Goal: Check status

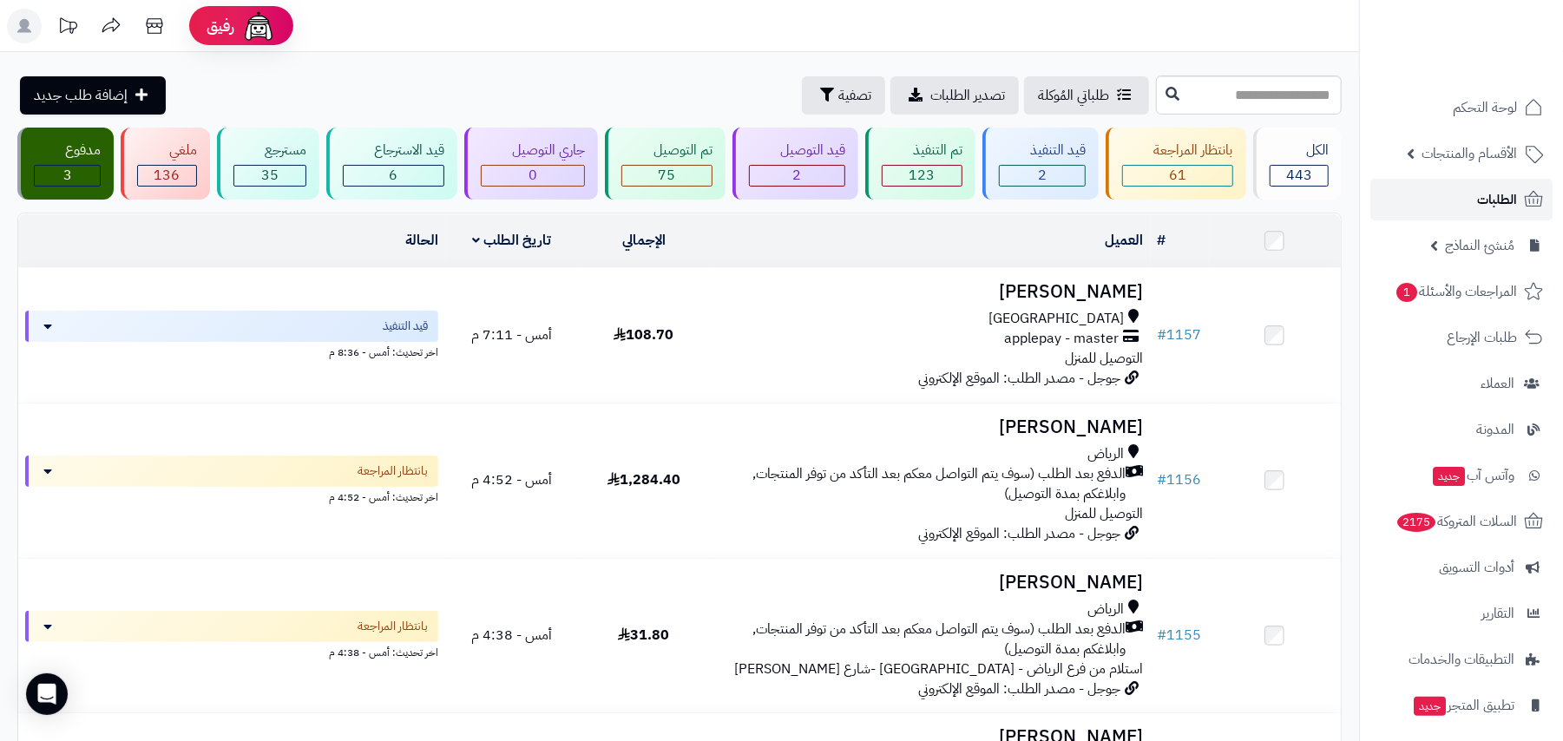
click at [1472, 191] on link "الطلبات" at bounding box center [1461, 200] width 182 height 42
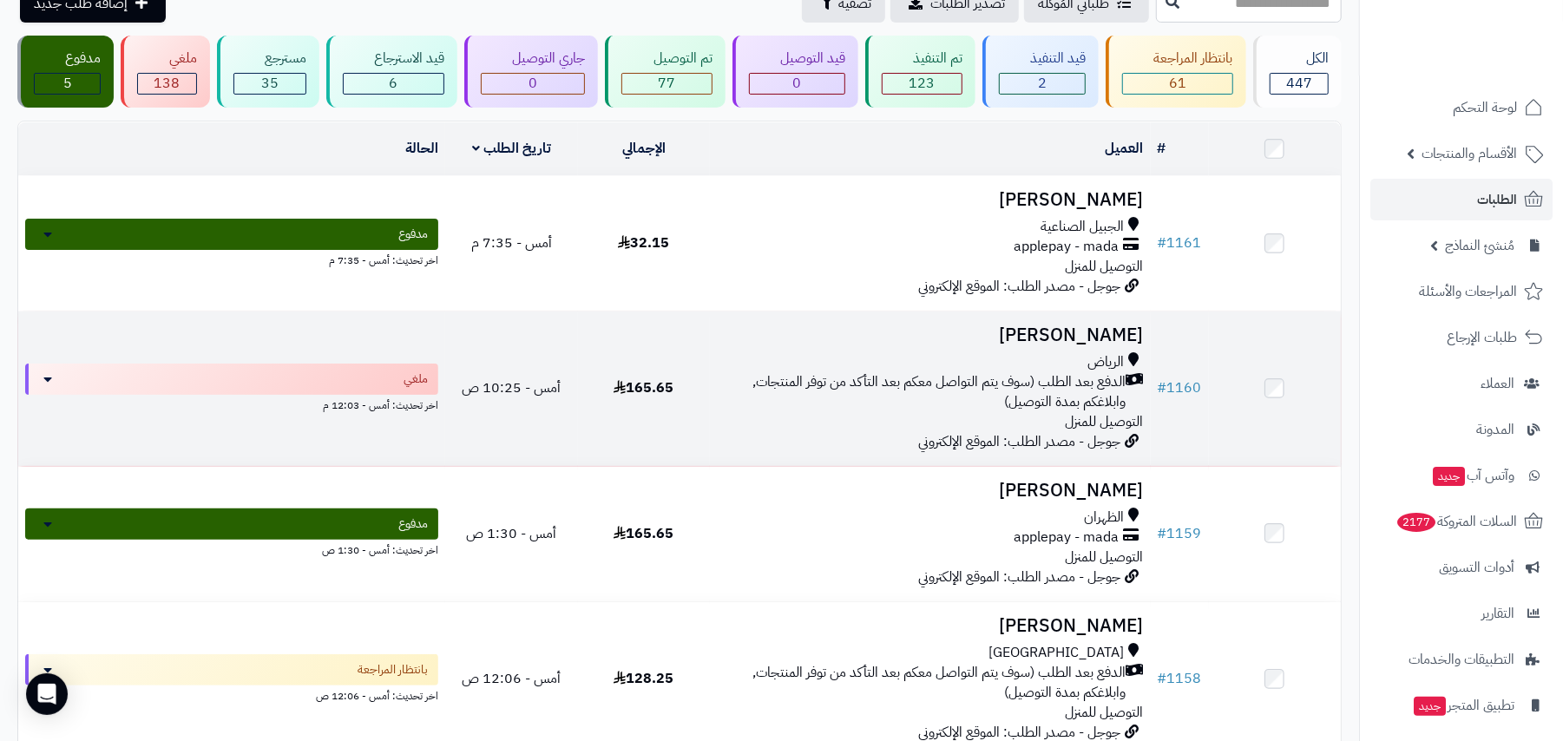
scroll to position [231, 0]
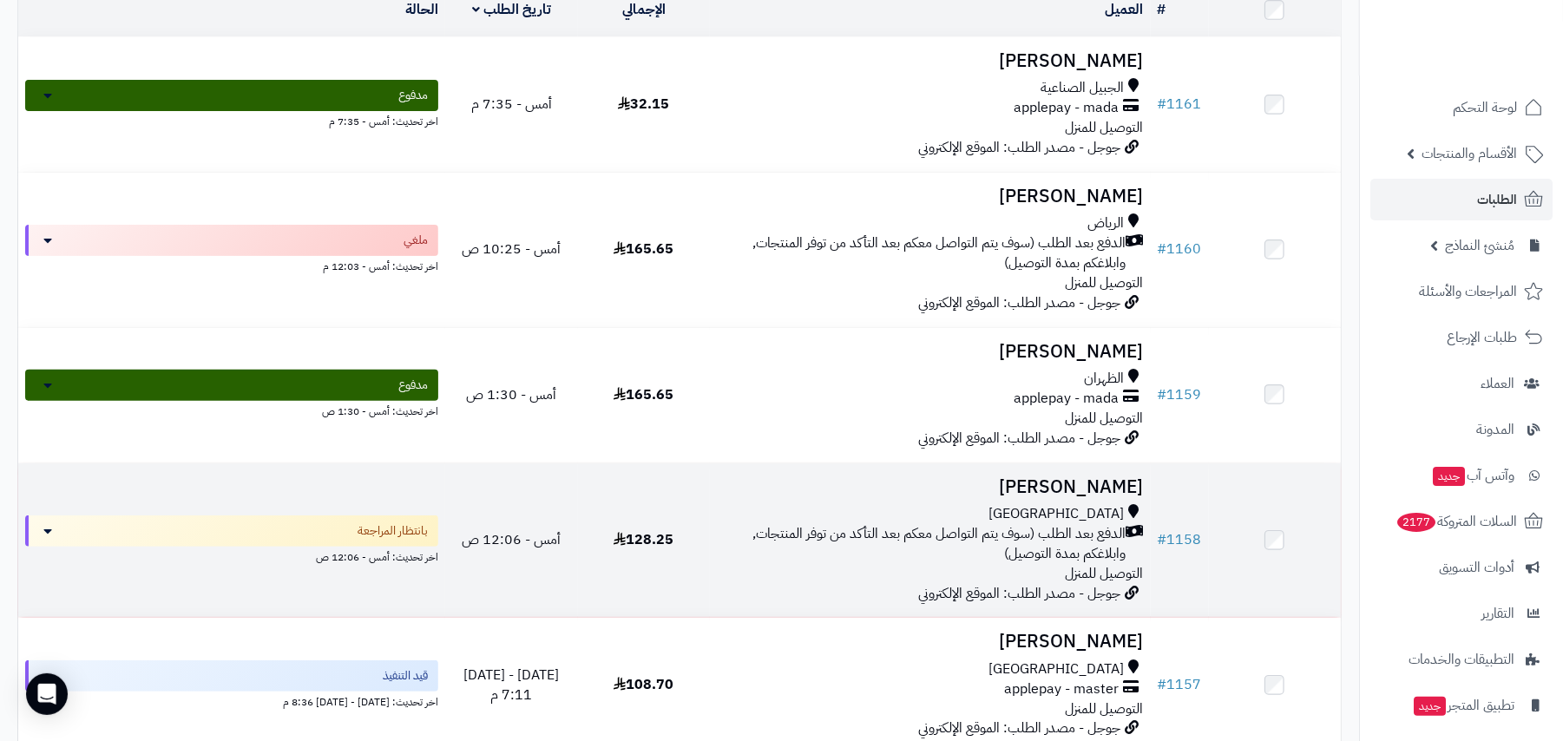
click at [1046, 528] on span "الدفع بعد الطلب (سوف يتم التواصل معكم بعد التأكد من توفر المنتجات, وابلاغكم بمد…" at bounding box center [921, 544] width 409 height 40
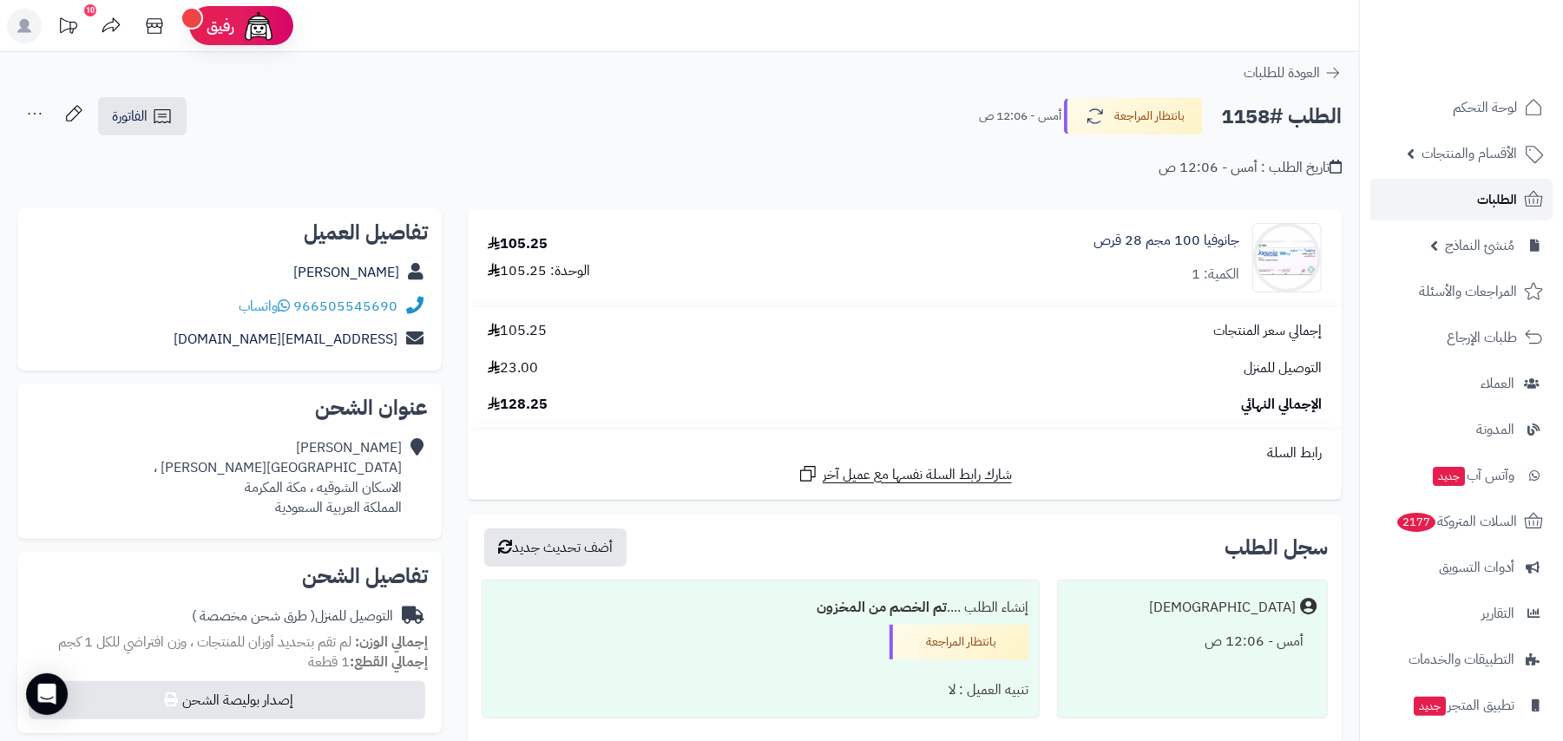
click at [1483, 199] on span "الطلبات" at bounding box center [1497, 199] width 40 height 24
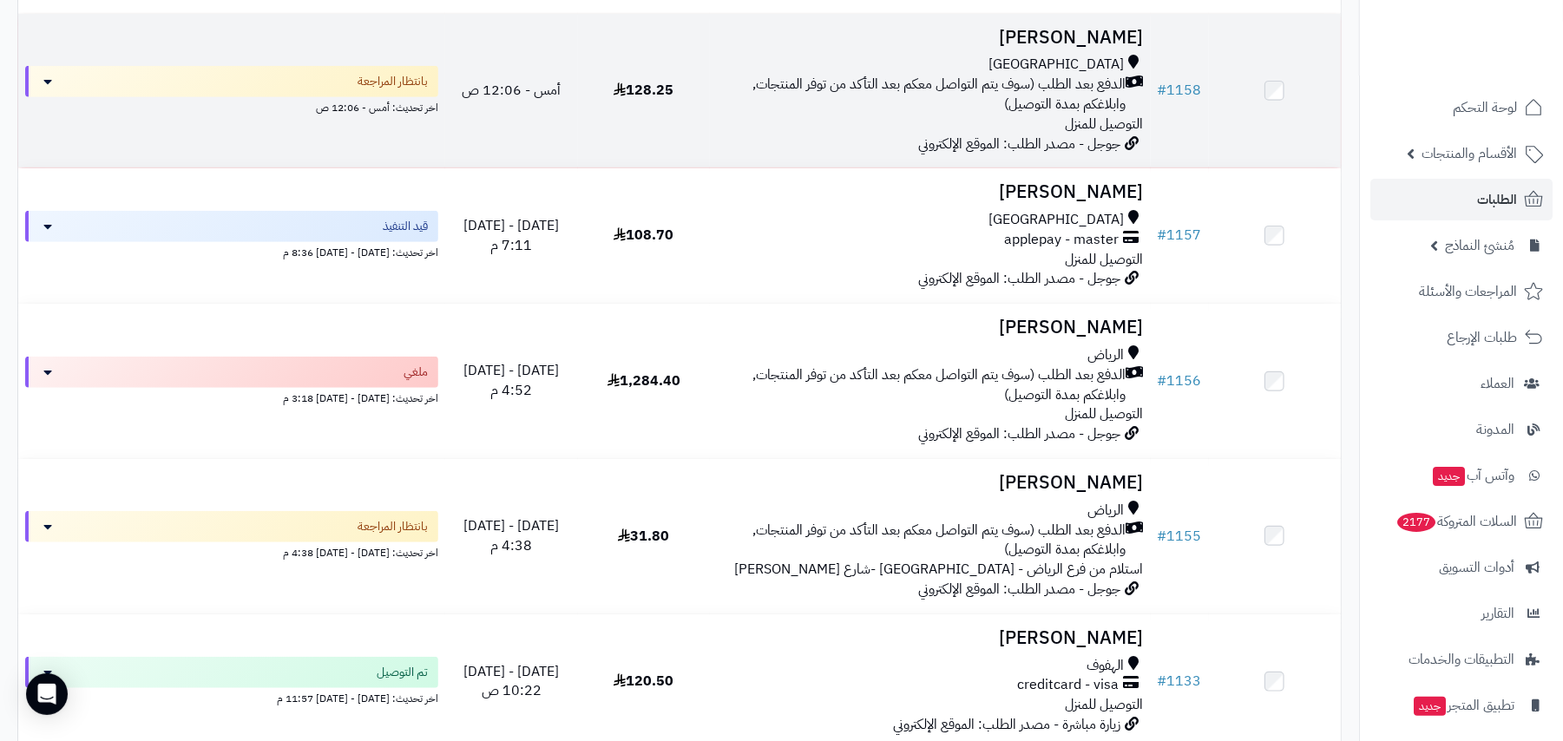
scroll to position [694, 0]
